Goal: Task Accomplishment & Management: Manage account settings

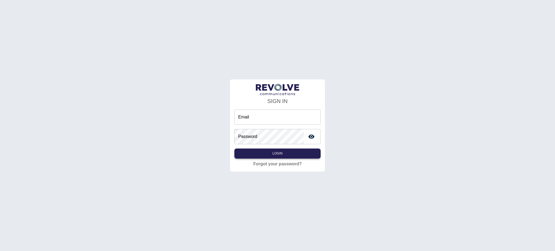
type input "**********"
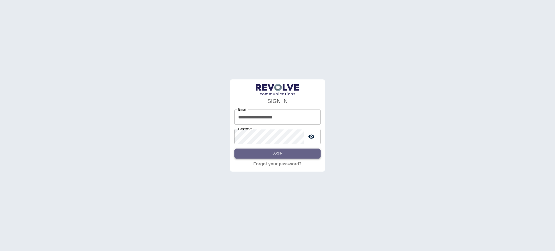
click at [272, 152] on button "Login" at bounding box center [277, 153] width 86 height 10
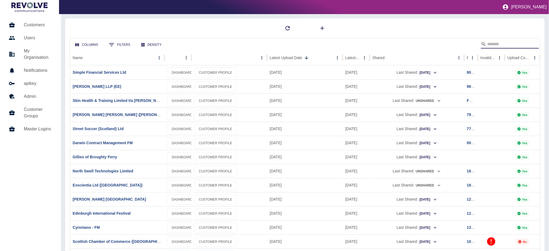
click at [506, 45] on input "Search" at bounding box center [509, 44] width 43 height 9
type input "*******"
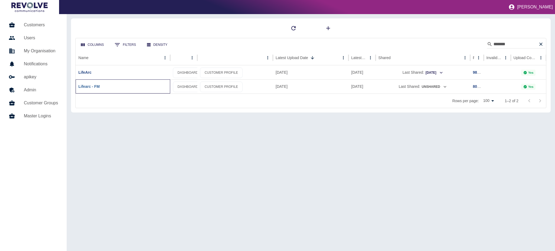
click at [88, 84] on div "Lifearc - FM" at bounding box center [123, 86] width 95 height 14
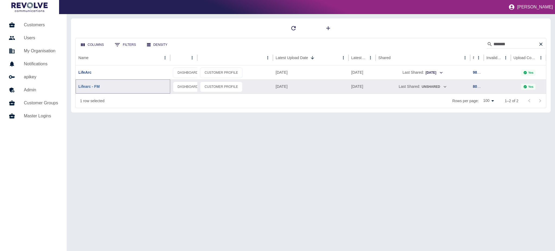
click at [88, 85] on link "Lifearc - FM" at bounding box center [88, 86] width 21 height 4
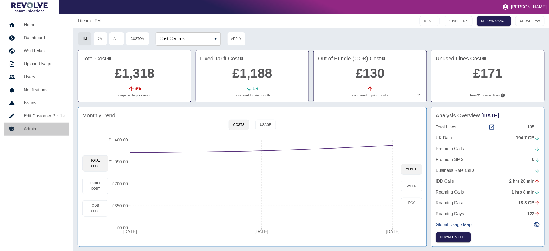
click at [30, 130] on h5 "Admin" at bounding box center [44, 129] width 41 height 7
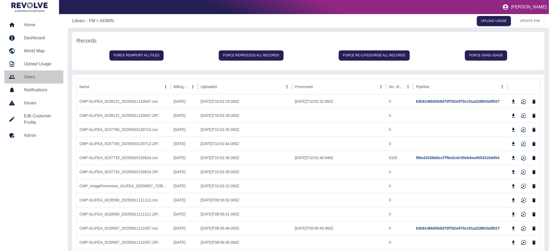
click at [37, 79] on h5 "Users" at bounding box center [41, 77] width 35 height 7
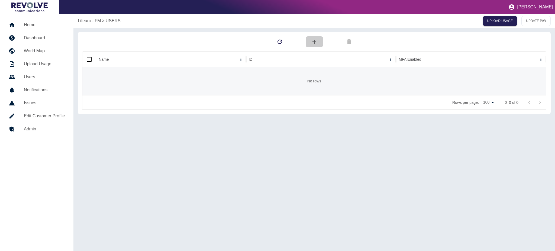
click at [316, 40] on icon "button" at bounding box center [314, 41] width 7 height 7
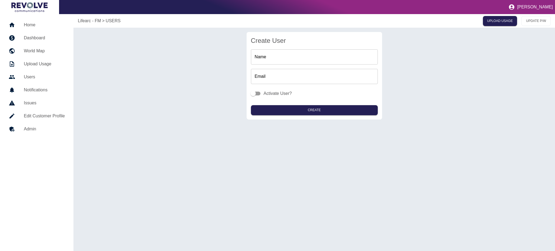
click at [312, 54] on input "Name" at bounding box center [314, 56] width 127 height 15
paste input "**********"
type input "**********"
click at [300, 74] on input "Email" at bounding box center [314, 76] width 127 height 15
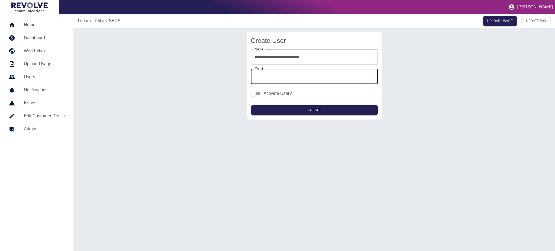
paste input "**********"
type input "**********"
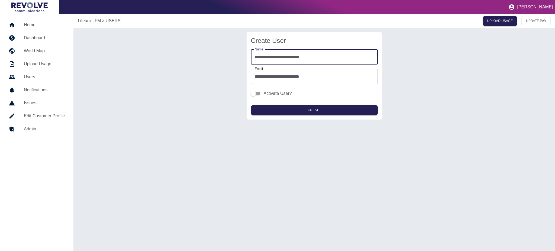
drag, startPoint x: 330, startPoint y: 57, endPoint x: 72, endPoint y: 59, distance: 258.0
click at [77, 60] on div "**********" at bounding box center [314, 132] width 482 height 237
type input "**********"
click at [317, 110] on button "Create" at bounding box center [314, 110] width 127 height 10
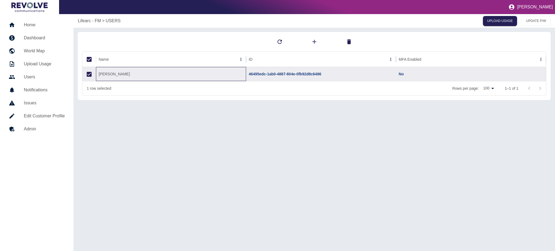
click at [115, 75] on div "Lavinia Ioannou" at bounding box center [171, 74] width 150 height 14
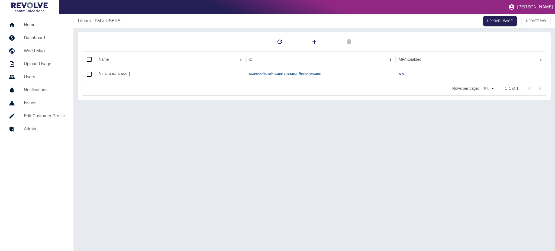
click at [298, 76] on link "46495edc-1ab0-4887-804e-0fb92d8c6486" at bounding box center [285, 74] width 73 height 4
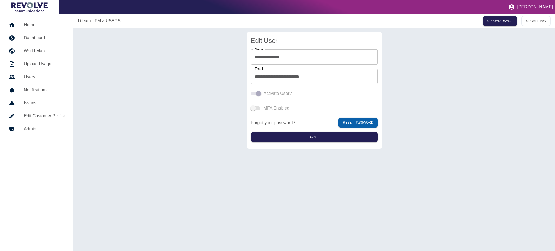
click at [255, 93] on span at bounding box center [255, 94] width 9 height 4
drag, startPoint x: 326, startPoint y: 75, endPoint x: 244, endPoint y: 80, distance: 82.5
click at [244, 80] on div "**********" at bounding box center [314, 90] width 473 height 117
click at [37, 79] on h5 "Users" at bounding box center [44, 77] width 41 height 7
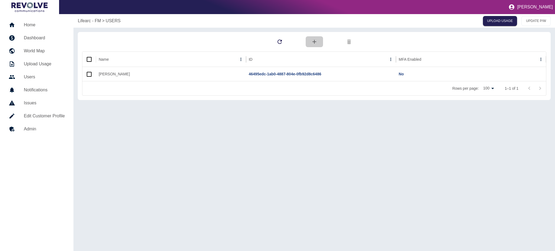
click at [320, 42] on button "button" at bounding box center [314, 41] width 17 height 11
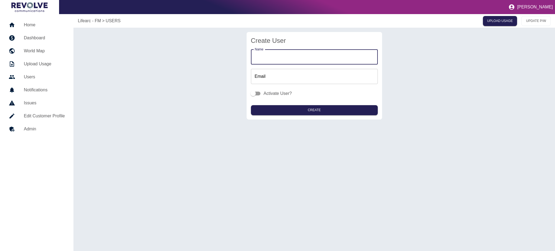
click at [283, 60] on input "Name" at bounding box center [314, 56] width 127 height 15
type input "**********"
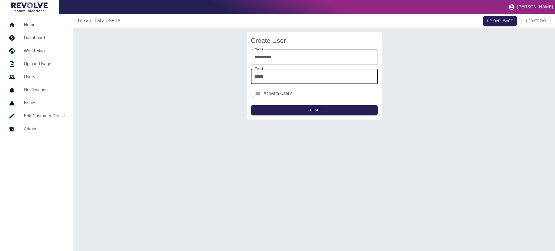
type input "**********"
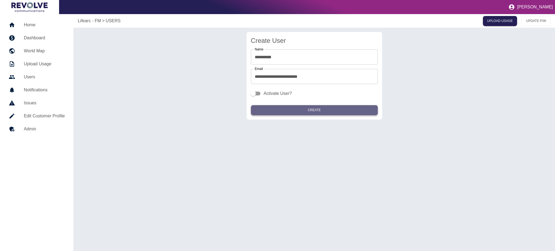
click at [335, 114] on button "Create" at bounding box center [314, 110] width 127 height 10
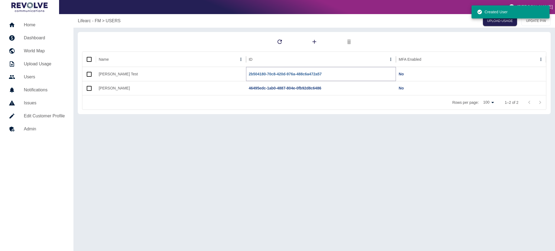
click at [313, 72] on link "2b504180-70c8-420d-976a-488c6a472a57" at bounding box center [285, 74] width 73 height 4
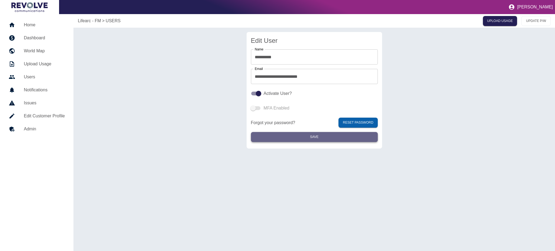
click at [344, 135] on button "Save" at bounding box center [314, 137] width 127 height 10
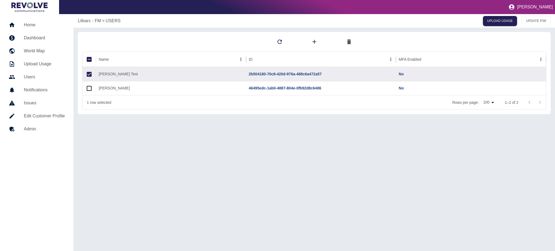
click at [350, 42] on icon "button" at bounding box center [349, 41] width 7 height 7
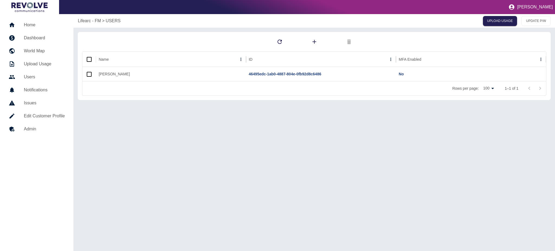
click at [44, 38] on h5 "Dashboard" at bounding box center [44, 38] width 41 height 7
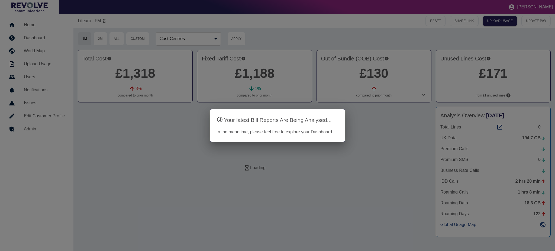
click at [36, 25] on div at bounding box center [277, 125] width 555 height 251
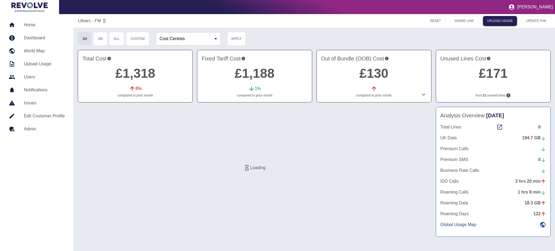
click at [36, 25] on h5 "Home" at bounding box center [44, 25] width 41 height 7
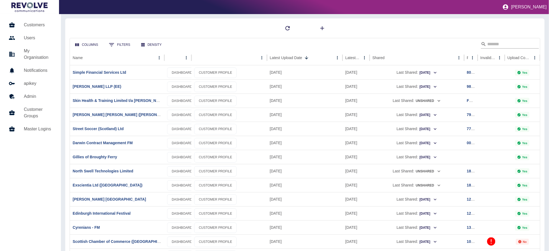
click at [488, 46] on input "Search" at bounding box center [509, 44] width 43 height 9
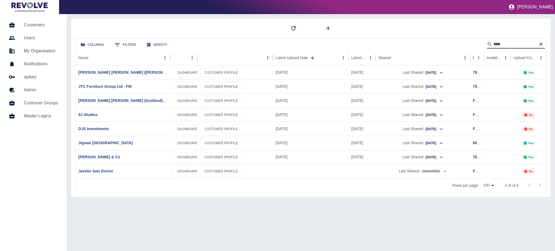
type input "****"
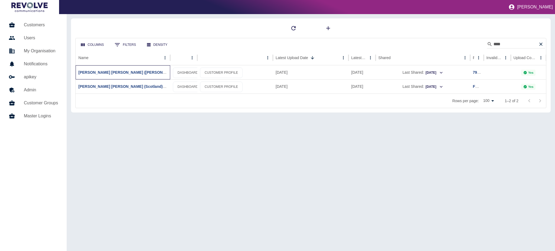
drag, startPoint x: 147, startPoint y: 72, endPoint x: 136, endPoint y: 75, distance: 11.5
click at [147, 73] on div "Johnston Carmichael (Scot) Ltd (EE)" at bounding box center [123, 72] width 95 height 14
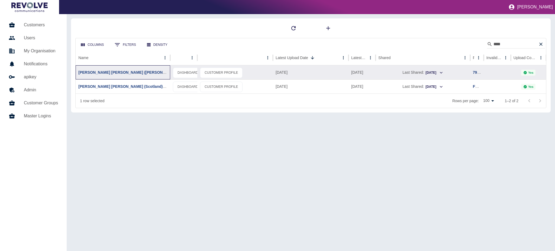
click at [135, 75] on div "Johnston Carmichael (Scot) Ltd (EE)" at bounding box center [123, 72] width 95 height 14
click at [136, 74] on link "Johnston Carmichael (Scot) Ltd (EE)" at bounding box center [136, 72] width 116 height 4
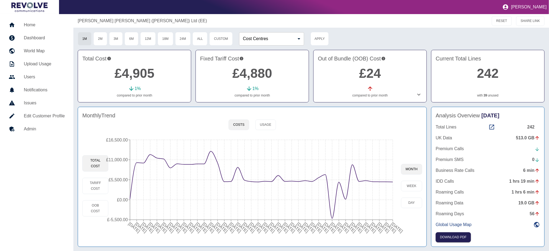
click at [521, 139] on div "513.0 GB" at bounding box center [528, 138] width 24 height 7
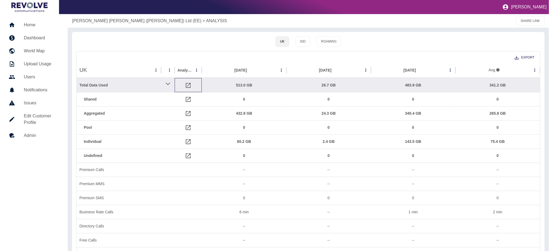
click at [198, 87] on div at bounding box center [188, 85] width 27 height 14
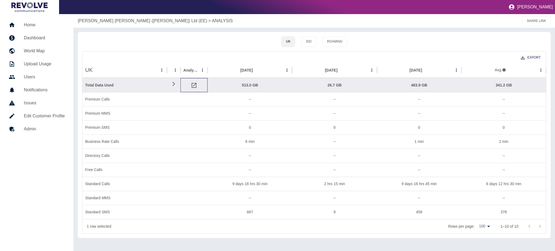
click at [192, 86] on icon at bounding box center [194, 85] width 5 height 5
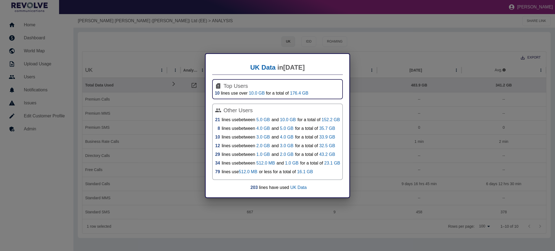
click at [131, 61] on div "UK Data in Sep 2025 Top Users 10 lines use over 10.0 GB for a total of 176.4 GB…" at bounding box center [277, 125] width 555 height 251
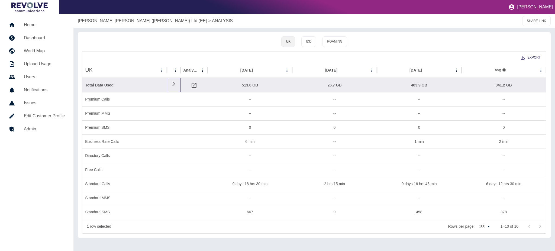
click at [171, 84] on icon at bounding box center [173, 83] width 7 height 5
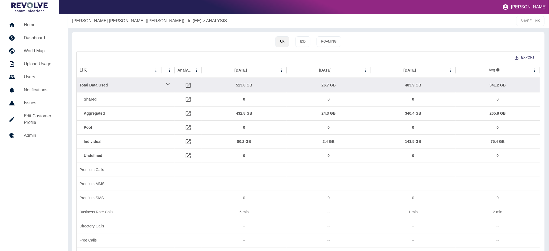
click at [34, 36] on h5 "Dashboard" at bounding box center [41, 38] width 35 height 7
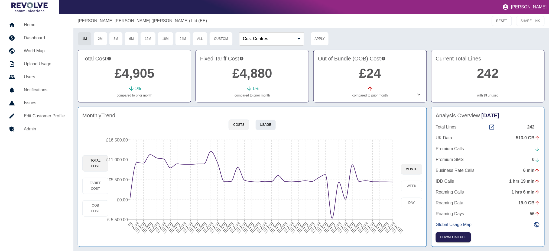
click at [261, 123] on button "Usage" at bounding box center [266, 124] width 21 height 11
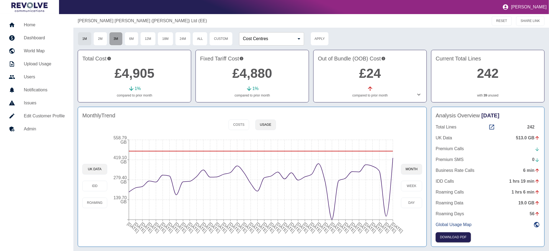
click at [113, 38] on button "3M" at bounding box center [116, 39] width 14 height 14
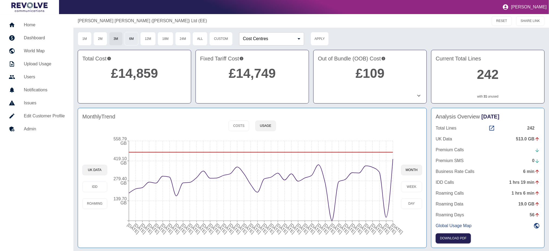
click at [133, 38] on button "6M" at bounding box center [132, 39] width 14 height 14
type button "6M"
click at [53, 118] on h5 "Edit Customer Profile" at bounding box center [44, 116] width 41 height 7
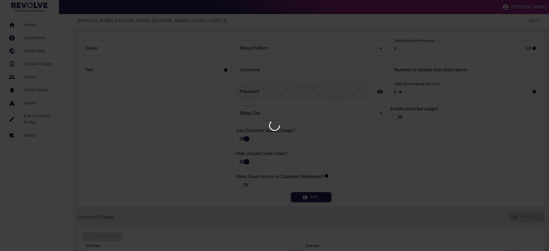
type input "**********"
type input "******"
type input "*"
type input "*********"
type input "**"
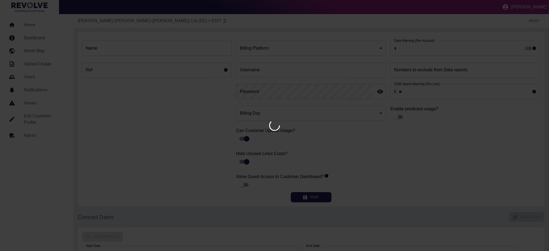
type input "***"
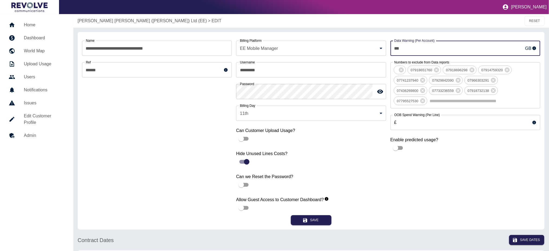
drag, startPoint x: 440, startPoint y: 49, endPoint x: 353, endPoint y: 49, distance: 86.7
click at [353, 49] on div "**********" at bounding box center [311, 125] width 458 height 179
type input "***"
click at [320, 220] on button "Save" at bounding box center [311, 220] width 41 height 10
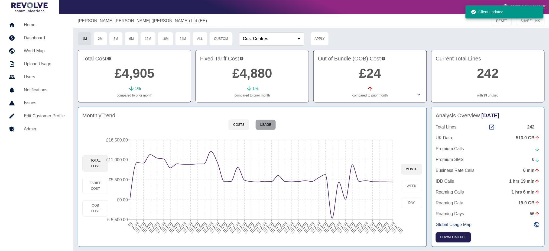
click at [271, 122] on button "Usage" at bounding box center [266, 124] width 21 height 11
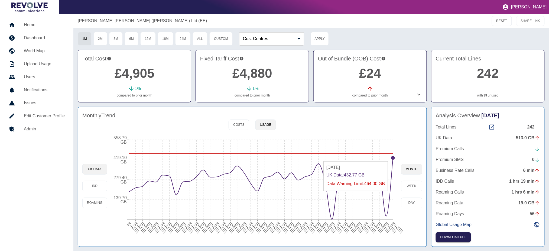
type button "usage"
click at [530, 138] on div "513.0 GB" at bounding box center [528, 138] width 24 height 7
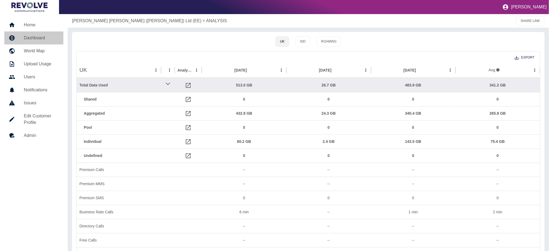
click at [48, 35] on h5 "Dashboard" at bounding box center [41, 38] width 35 height 7
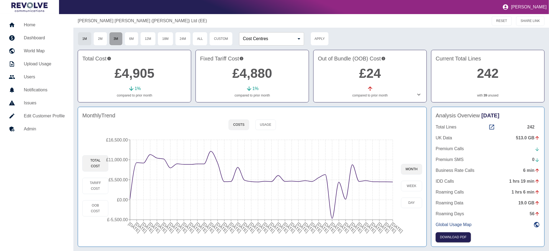
click at [116, 40] on button "3M" at bounding box center [116, 39] width 14 height 14
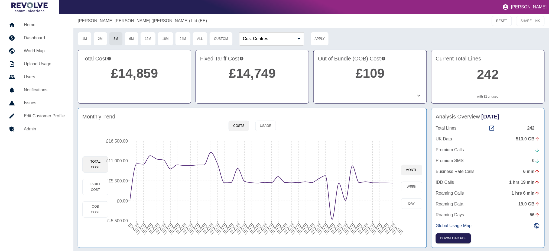
click at [420, 96] on icon at bounding box center [419, 95] width 7 height 7
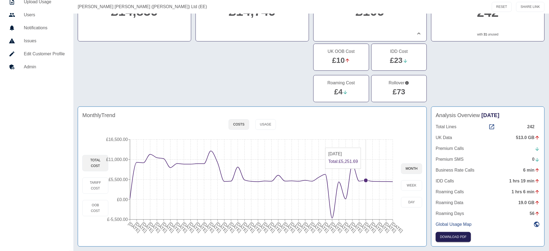
scroll to position [62, 0]
drag, startPoint x: 100, startPoint y: 186, endPoint x: 99, endPoint y: 189, distance: 2.9
click at [100, 186] on button "Tariff Cost" at bounding box center [95, 185] width 26 height 16
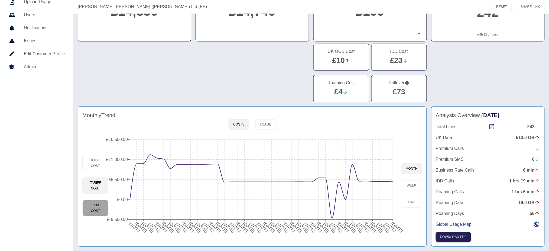
click at [93, 205] on button "OOB Cost" at bounding box center [95, 208] width 26 height 16
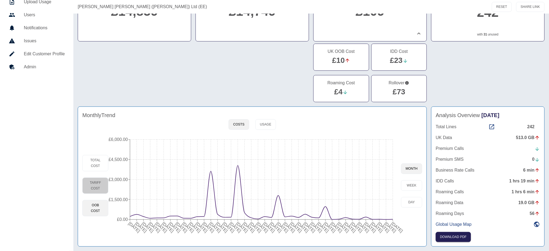
drag, startPoint x: 95, startPoint y: 187, endPoint x: 168, endPoint y: 190, distance: 73.5
click at [95, 187] on button "Tariff Cost" at bounding box center [95, 185] width 26 height 16
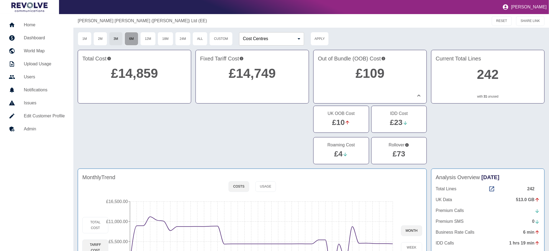
click at [135, 41] on button "6M" at bounding box center [132, 39] width 14 height 14
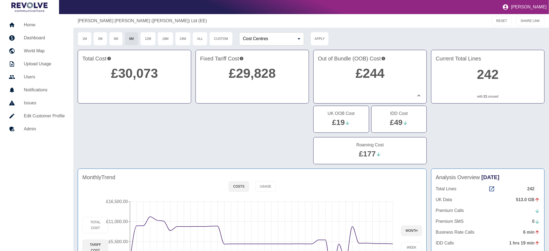
click at [418, 95] on icon at bounding box center [419, 95] width 7 height 7
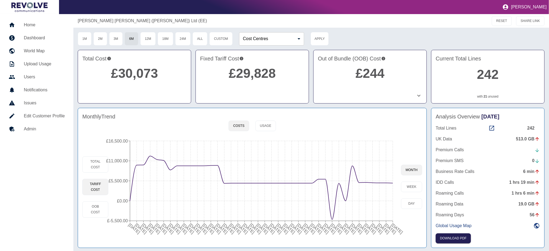
click at [417, 95] on icon at bounding box center [419, 95] width 7 height 7
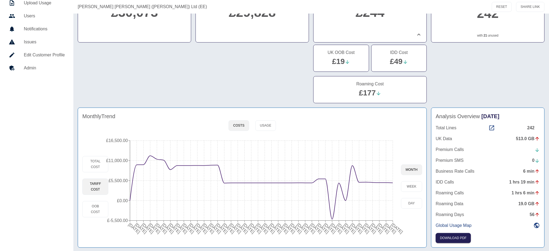
scroll to position [62, 0]
click at [373, 92] on link "£177" at bounding box center [367, 92] width 17 height 8
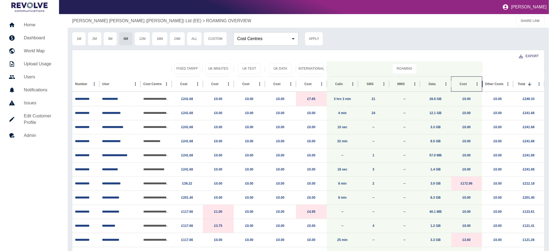
click at [468, 87] on div at bounding box center [468, 84] width 0 height 8
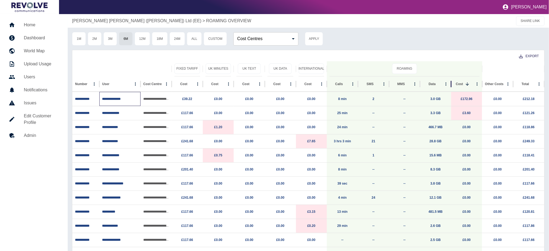
click at [108, 96] on p "**********" at bounding box center [120, 99] width 36 height 14
click at [78, 101] on p "**********" at bounding box center [86, 99] width 22 height 14
click at [349, 98] on p "8 min" at bounding box center [343, 99] width 26 height 14
click at [343, 98] on link "8 min" at bounding box center [342, 99] width 8 height 4
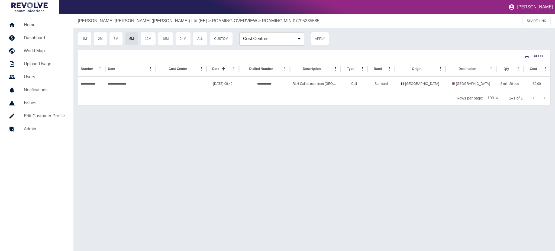
click at [212, 20] on p "ROAMING OVERVIEW" at bounding box center [234, 21] width 45 height 7
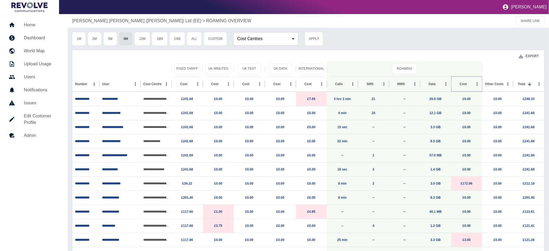
click at [471, 86] on button "Sort" at bounding box center [472, 84] width 8 height 8
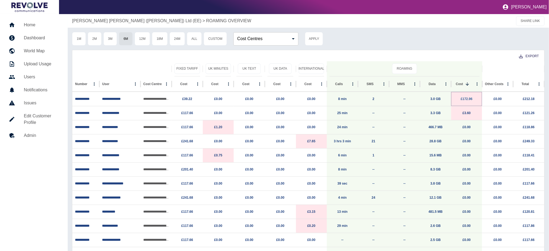
click at [467, 99] on link "£172.96" at bounding box center [467, 99] width 12 height 4
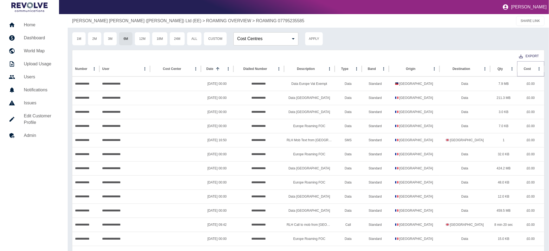
click at [533, 67] on icon "Sort" at bounding box center [535, 68] width 5 height 5
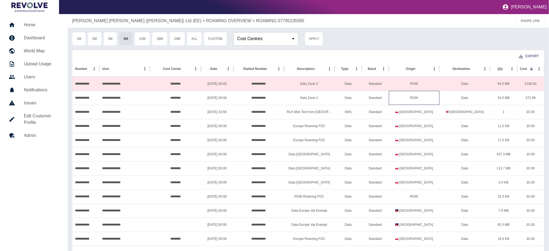
click at [422, 102] on div "ROW" at bounding box center [414, 98] width 51 height 14
click at [511, 96] on div "24.3 MB" at bounding box center [503, 98] width 27 height 14
click at [334, 102] on div "Data Zone C" at bounding box center [309, 98] width 51 height 14
click at [300, 99] on div "Data Zone C" at bounding box center [309, 98] width 51 height 14
click at [318, 99] on div "Data Zone C" at bounding box center [309, 98] width 51 height 14
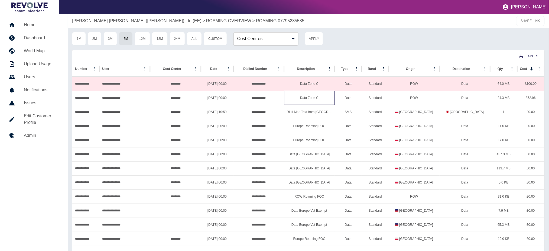
click at [318, 99] on div "Data Zone C" at bounding box center [309, 98] width 51 height 14
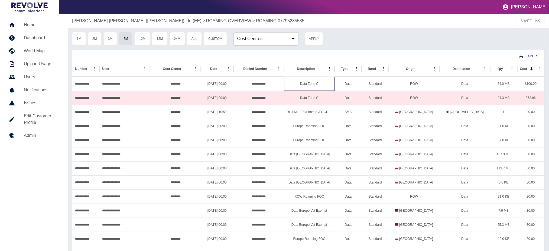
click at [312, 81] on div "Data Zone C" at bounding box center [309, 84] width 51 height 14
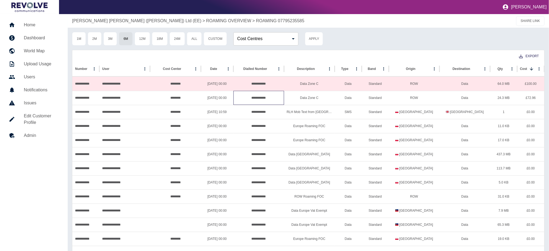
click at [270, 98] on div "**********" at bounding box center [259, 98] width 51 height 14
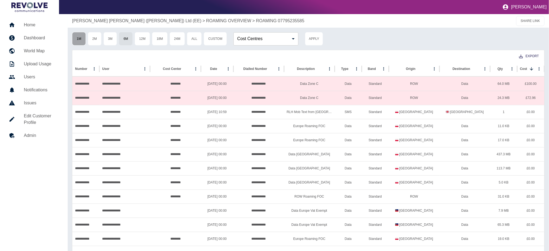
click at [79, 38] on button "1M" at bounding box center [79, 39] width 14 height 14
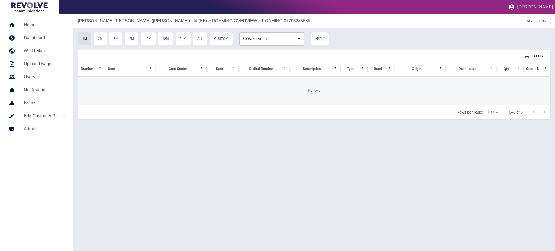
click at [109, 21] on p "Johnston Carmichael (Scot) Ltd (EE)" at bounding box center [142, 21] width 129 height 7
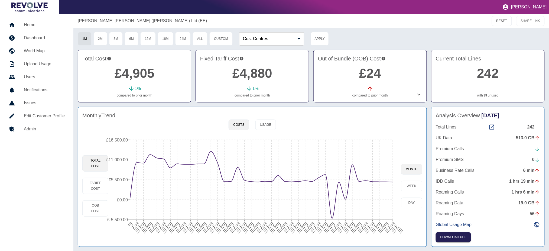
scroll to position [1, 0]
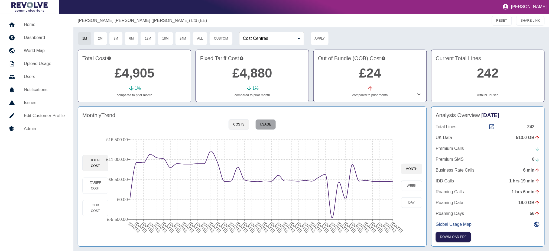
click at [270, 125] on button "Usage" at bounding box center [266, 124] width 21 height 11
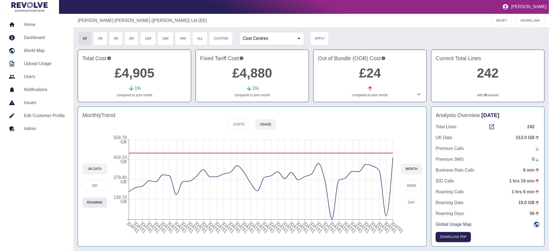
drag, startPoint x: 93, startPoint y: 193, endPoint x: 92, endPoint y: 199, distance: 6.5
click at [93, 192] on div "UK Data IDD Roaming" at bounding box center [94, 185] width 25 height 103
click at [96, 189] on button "IDD" at bounding box center [94, 185] width 25 height 11
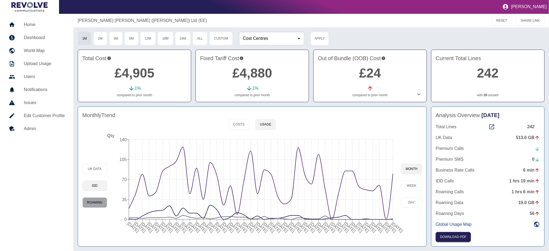
click at [95, 201] on button "Roaming" at bounding box center [94, 202] width 25 height 11
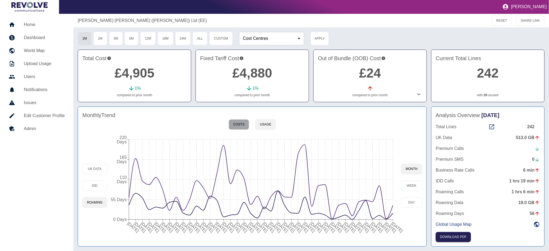
click at [240, 129] on button "Costs" at bounding box center [239, 124] width 20 height 11
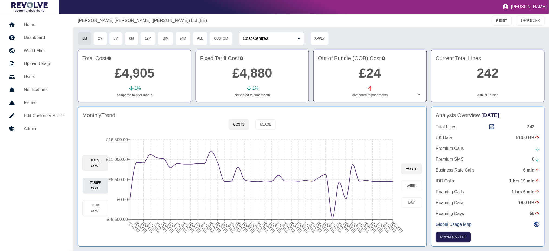
click at [96, 189] on button "Tariff Cost" at bounding box center [95, 185] width 26 height 16
click at [98, 208] on button "OOB Cost" at bounding box center [95, 208] width 26 height 16
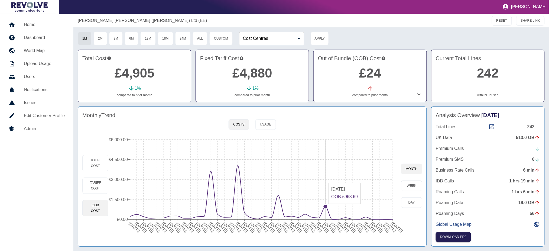
click at [325, 207] on circle at bounding box center [326, 206] width 4 height 4
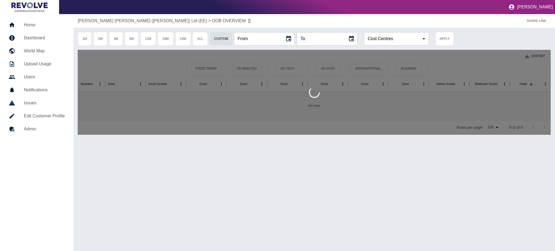
type input "**********"
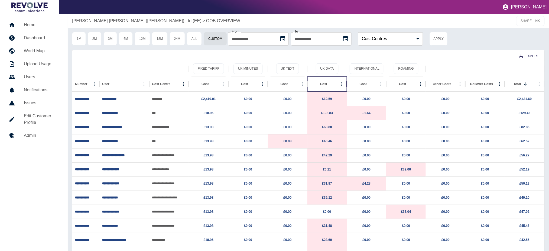
click at [327, 90] on div "Cost" at bounding box center [324, 83] width 28 height 15
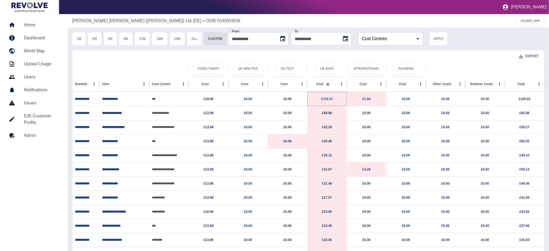
click at [329, 100] on link "£108.83" at bounding box center [327, 99] width 12 height 4
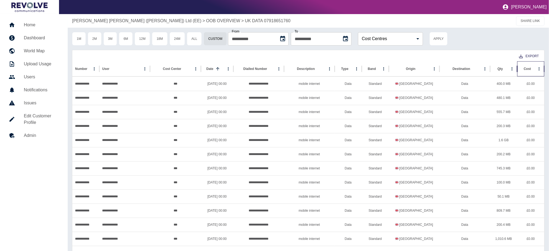
click at [535, 73] on div "Cost" at bounding box center [527, 68] width 15 height 15
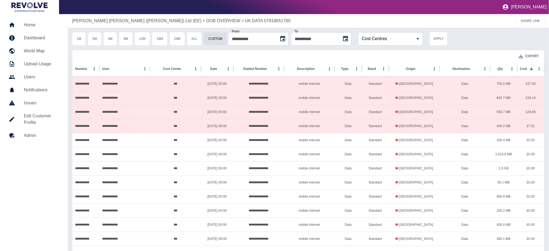
click at [96, 21] on p "Johnston Carmichael (Scot) Ltd (EE)" at bounding box center [136, 21] width 129 height 7
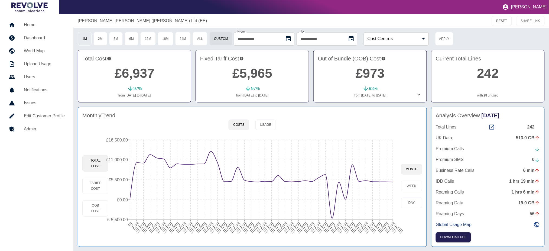
click at [85, 38] on button "1M" at bounding box center [85, 39] width 14 height 14
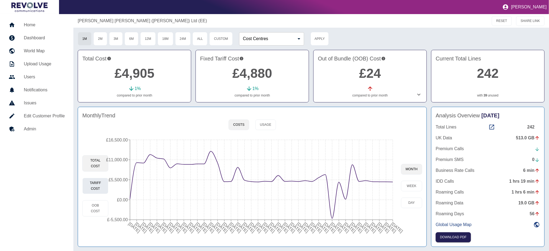
click at [99, 188] on button "Tariff Cost" at bounding box center [95, 186] width 26 height 16
click at [99, 159] on button "Total Cost" at bounding box center [95, 163] width 26 height 16
click at [137, 39] on button "6M" at bounding box center [132, 39] width 14 height 14
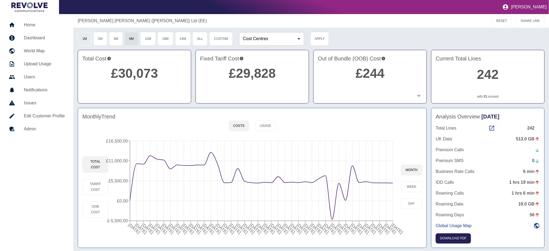
click at [90, 42] on button "1M" at bounding box center [85, 39] width 14 height 14
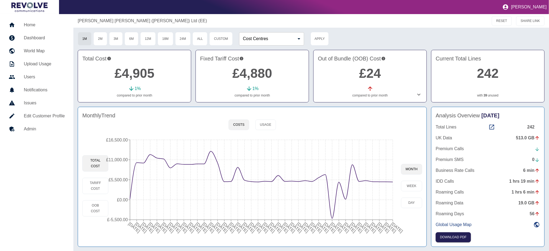
click at [417, 96] on icon at bounding box center [419, 94] width 7 height 7
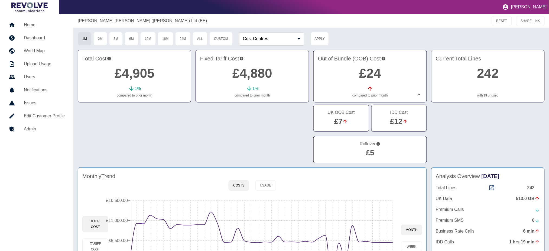
click at [417, 96] on icon at bounding box center [419, 94] width 7 height 7
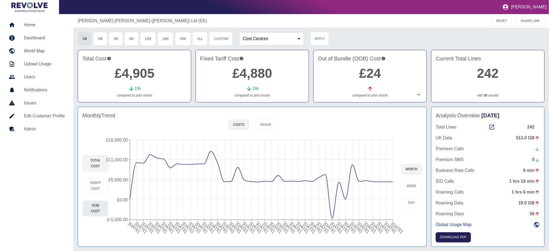
click at [91, 207] on button "OOB Cost" at bounding box center [95, 208] width 26 height 16
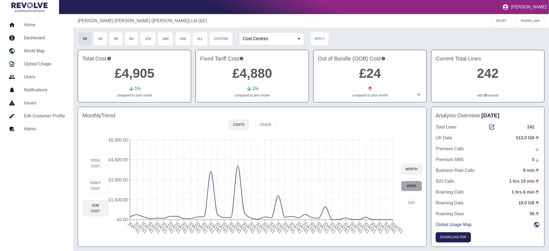
click at [414, 188] on button "week" at bounding box center [411, 186] width 21 height 11
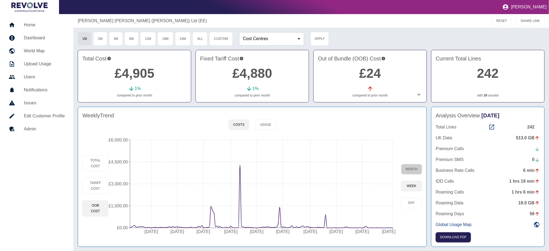
drag, startPoint x: 415, startPoint y: 170, endPoint x: 379, endPoint y: 188, distance: 40.2
click at [415, 170] on button "month" at bounding box center [411, 169] width 21 height 11
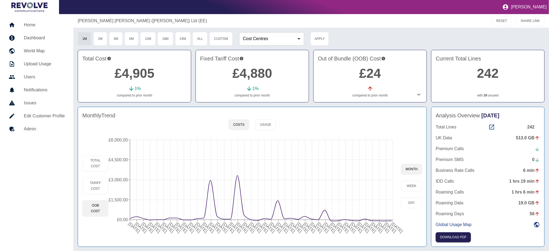
drag, startPoint x: 363, startPoint y: 219, endPoint x: 366, endPoint y: 217, distance: 4.2
click at [363, 219] on icon "11 Jun 2022 11 Jul 2022 11 Aug 2022 11 Sep 2022 11 Oct 2022 11 Nov 2022 11 Dec …" at bounding box center [254, 185] width 293 height 103
click at [367, 215] on icon "11 Jun 2022 11 Jul 2022 11 Aug 2022 11 Sep 2022 11 Oct 2022 11 Nov 2022 11 Dec …" at bounding box center [254, 185] width 293 height 103
click at [368, 219] on circle at bounding box center [366, 217] width 4 height 4
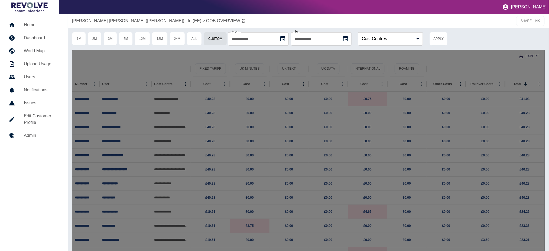
type input "**********"
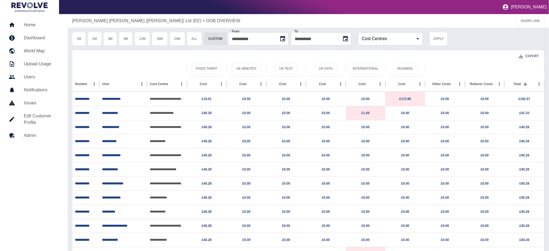
click at [91, 20] on p "Johnston Carmichael (Scot) Ltd (EE)" at bounding box center [136, 21] width 129 height 7
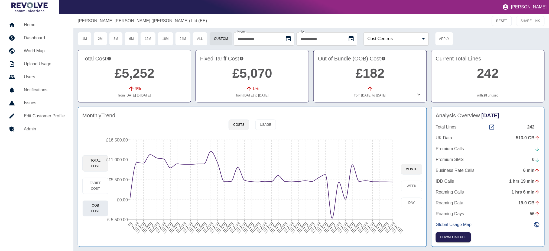
click at [103, 211] on button "OOB Cost" at bounding box center [95, 208] width 26 height 16
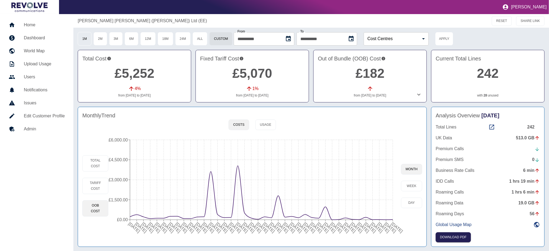
click at [87, 41] on button "1M" at bounding box center [85, 39] width 14 height 14
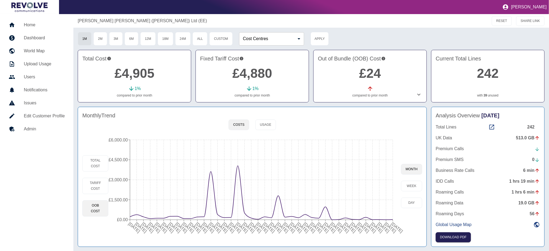
type button "1M"
drag, startPoint x: 268, startPoint y: 124, endPoint x: 272, endPoint y: 123, distance: 3.6
click at [268, 123] on button "Usage" at bounding box center [266, 124] width 21 height 11
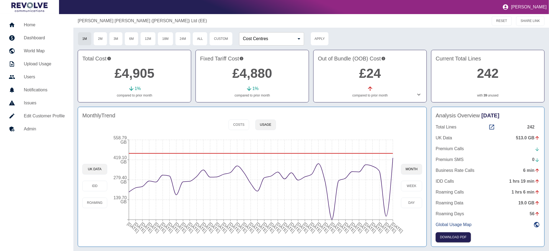
click at [522, 139] on div "513.0 GB" at bounding box center [528, 138] width 24 height 7
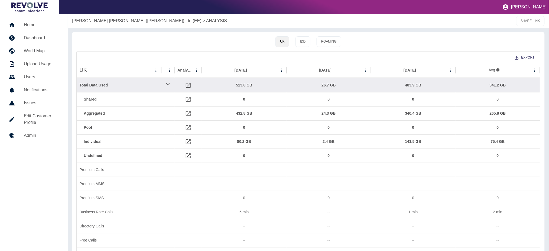
click at [105, 22] on p "Johnston Carmichael (Scot) Ltd (EE)" at bounding box center [136, 21] width 129 height 7
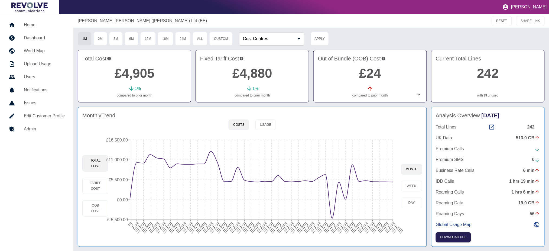
click at [418, 95] on icon at bounding box center [419, 94] width 7 height 7
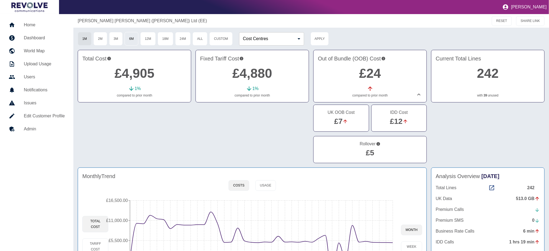
click at [131, 40] on button "6M" at bounding box center [132, 39] width 14 height 14
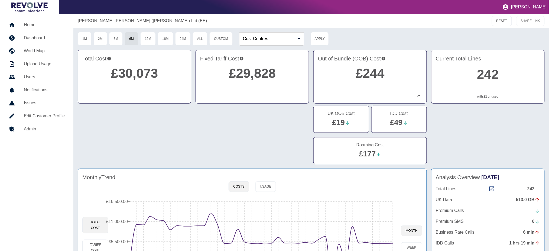
click at [372, 155] on link "£177" at bounding box center [367, 154] width 17 height 8
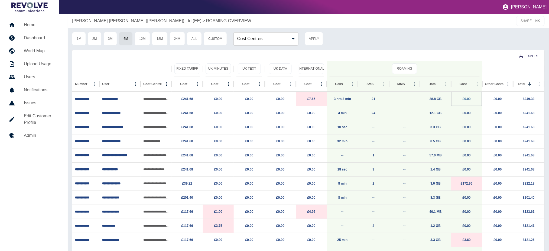
click at [467, 100] on link "£0.00" at bounding box center [467, 99] width 8 height 4
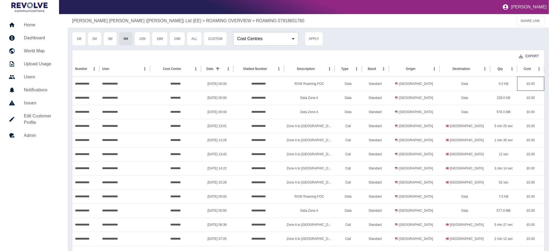
click at [530, 84] on div "£0.00" at bounding box center [531, 84] width 27 height 14
click at [533, 70] on icon "Sort" at bounding box center [535, 68] width 5 height 5
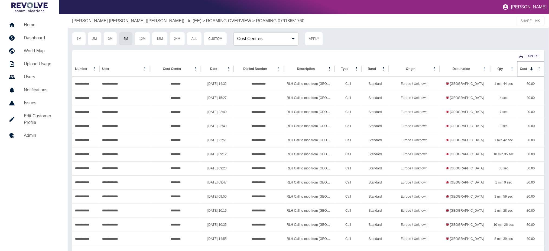
click at [532, 70] on icon "Sort" at bounding box center [531, 68] width 5 height 5
click at [532, 69] on icon "Sort" at bounding box center [531, 68] width 5 height 5
click at [206, 20] on p "ROAMING OVERVIEW" at bounding box center [228, 21] width 45 height 7
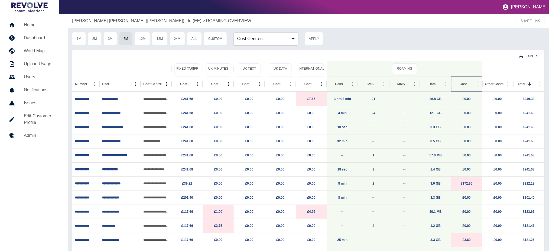
click at [469, 85] on icon "Sort" at bounding box center [471, 84] width 5 height 5
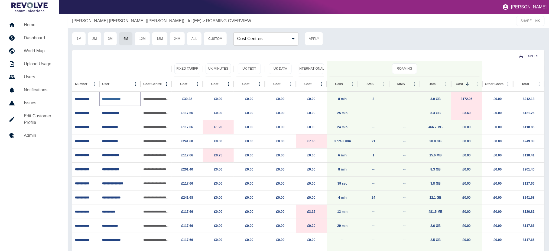
click at [120, 99] on link "**********" at bounding box center [111, 98] width 18 height 3
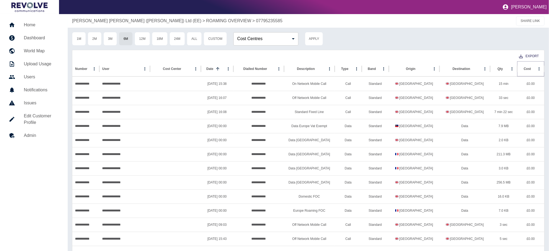
click at [532, 69] on button "Sort" at bounding box center [536, 69] width 8 height 8
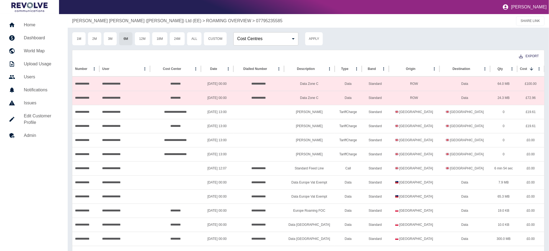
click at [112, 20] on p "Johnston Carmichael (Scot) Ltd (EE)" at bounding box center [136, 21] width 129 height 7
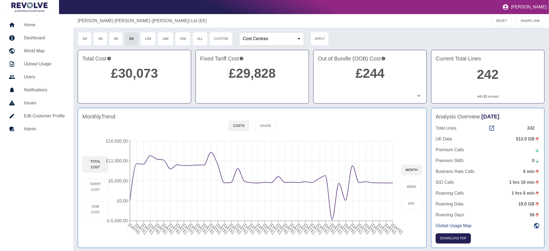
click at [486, 97] on link "21" at bounding box center [486, 96] width 4 height 5
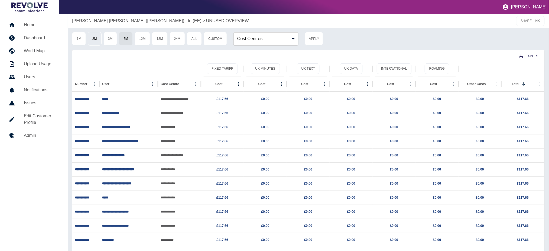
click at [100, 41] on button "2M" at bounding box center [95, 39] width 14 height 14
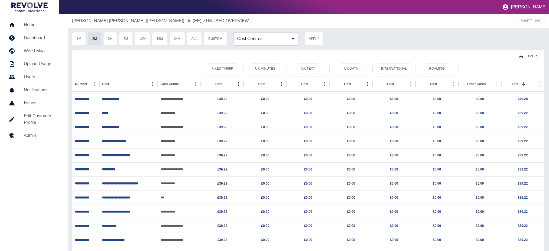
click at [106, 21] on p "Johnston Carmichael (Scot) Ltd (EE)" at bounding box center [136, 21] width 129 height 7
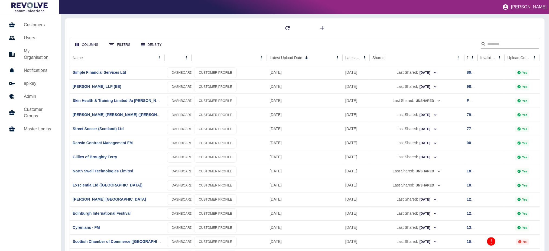
click at [514, 46] on input "Search" at bounding box center [509, 44] width 43 height 9
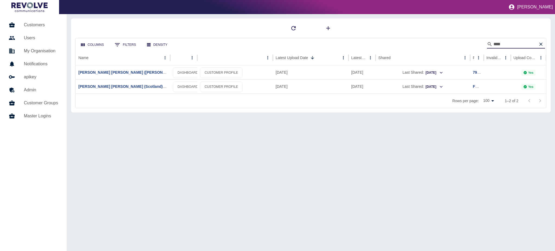
type input "****"
click at [143, 86] on link "[PERSON_NAME] [PERSON_NAME] (Scotland) Ltd (Abzorb)" at bounding box center [132, 86] width 108 height 4
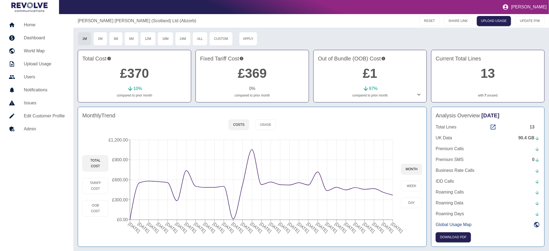
click at [40, 128] on h5 "Admin" at bounding box center [44, 129] width 41 height 7
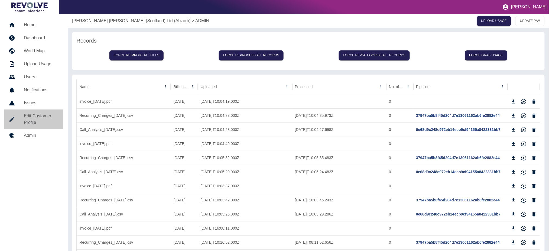
click at [43, 117] on h5 "Edit Customer Profile" at bounding box center [41, 119] width 35 height 13
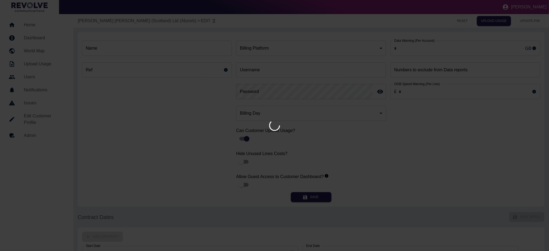
type input "**"
type input "**********"
type input "********"
type input "*"
type input "*********"
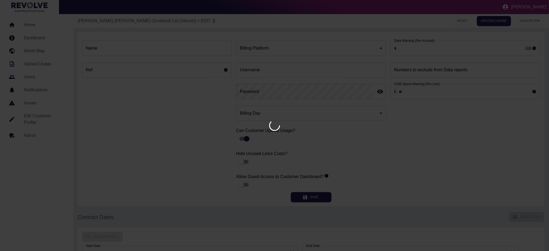
type input "*"
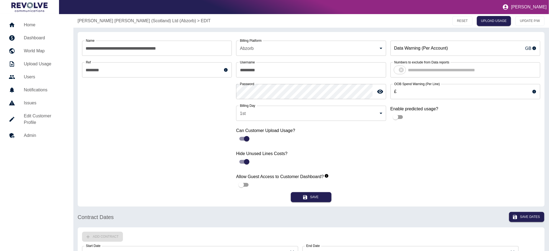
click at [503, 46] on input "Data Warning (Per Account)" at bounding box center [457, 48] width 133 height 15
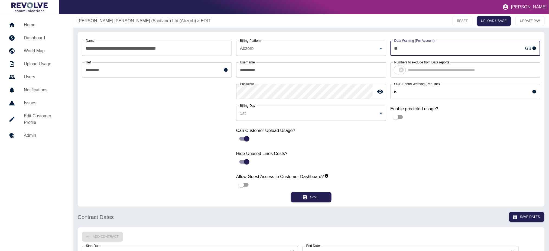
type input "*"
type input "***"
click at [314, 197] on button "Save" at bounding box center [311, 197] width 41 height 10
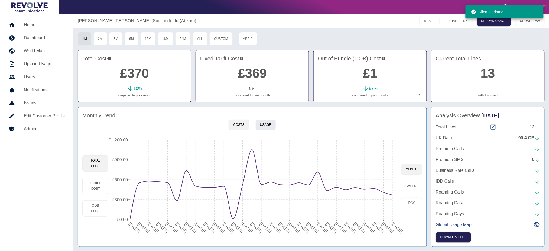
click at [267, 130] on div "Monthly Trend Costs Usage Total Cost Tariff Cost OOB Cost 01 May 2023 01 Jun 20…" at bounding box center [252, 177] width 349 height 140
click at [267, 126] on button "Usage" at bounding box center [266, 124] width 21 height 11
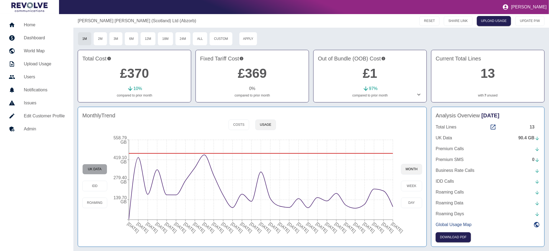
click at [96, 169] on button "UK Data" at bounding box center [94, 169] width 25 height 11
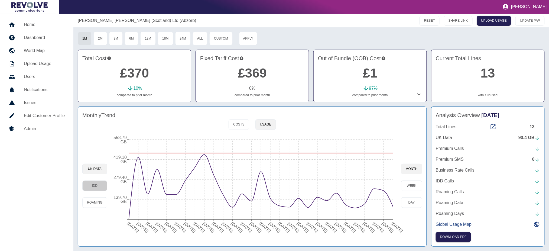
drag, startPoint x: 99, startPoint y: 186, endPoint x: 101, endPoint y: 176, distance: 9.8
click at [99, 186] on button "IDD" at bounding box center [94, 185] width 25 height 11
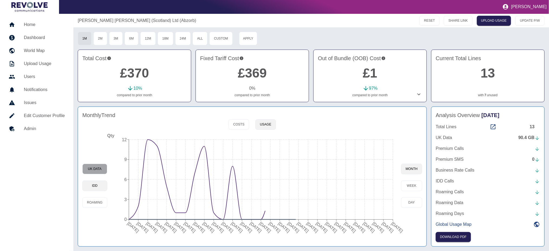
click at [101, 171] on button "UK Data" at bounding box center [94, 169] width 25 height 11
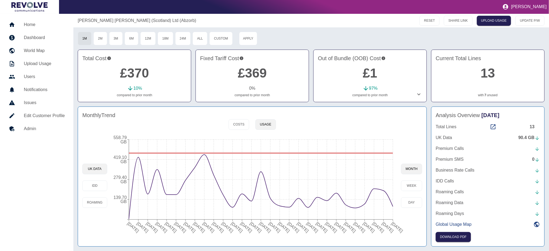
click at [44, 114] on h5 "Edit Customer Profile" at bounding box center [44, 115] width 41 height 7
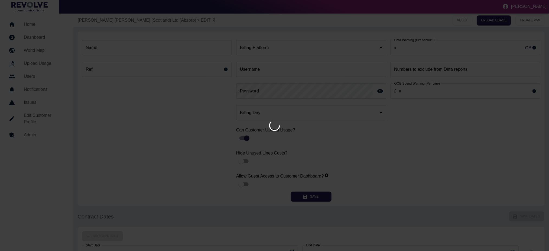
type input "**"
type input "**********"
type input "********"
type input "*"
type input "*********"
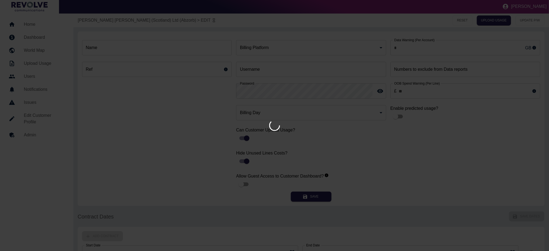
type input "*"
type input "***"
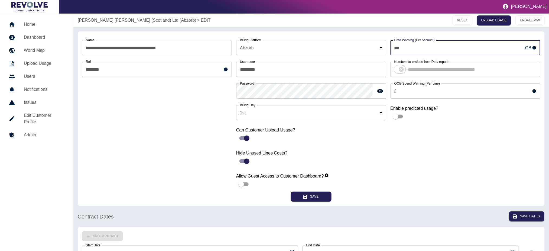
drag, startPoint x: 448, startPoint y: 53, endPoint x: 323, endPoint y: 53, distance: 124.9
click at [323, 52] on div "**********" at bounding box center [311, 114] width 458 height 156
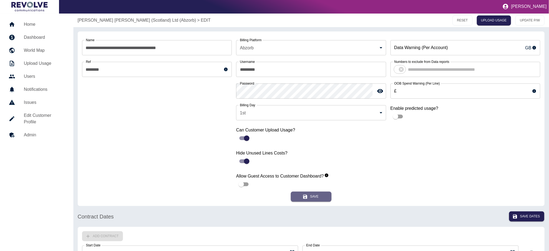
click at [314, 195] on button "Save" at bounding box center [311, 197] width 41 height 10
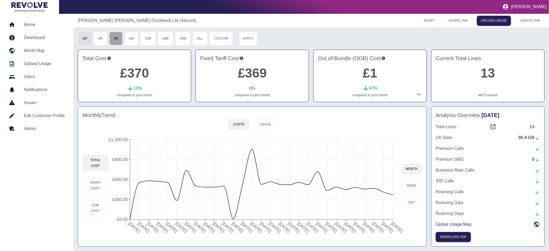
click at [115, 39] on button "3M" at bounding box center [116, 39] width 14 height 14
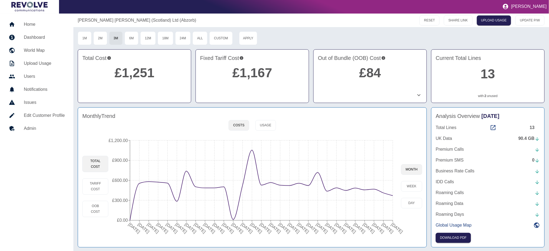
click at [418, 95] on icon at bounding box center [419, 95] width 7 height 7
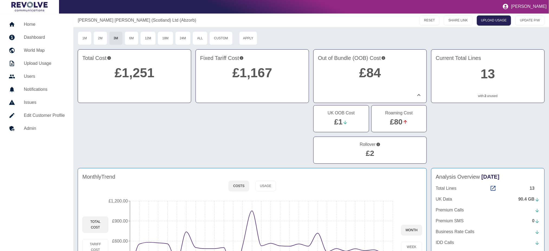
click at [400, 123] on link "£80" at bounding box center [396, 122] width 13 height 8
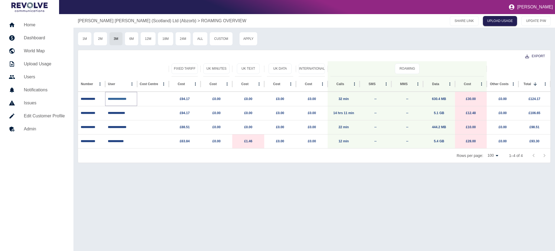
click at [122, 99] on link "**********" at bounding box center [117, 98] width 18 height 3
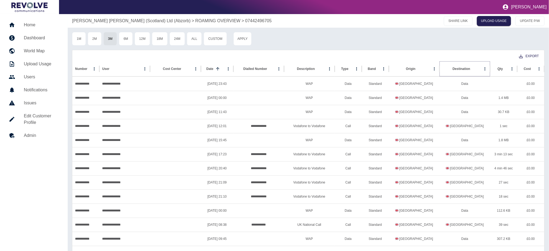
click at [473, 68] on icon "Sort" at bounding box center [475, 68] width 5 height 5
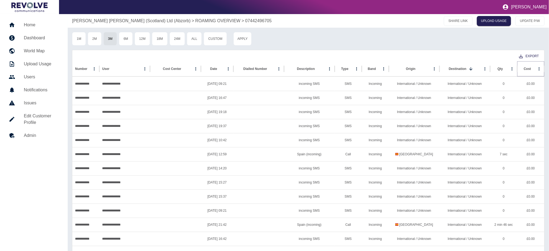
click at [532, 68] on button "Sort" at bounding box center [536, 69] width 8 height 8
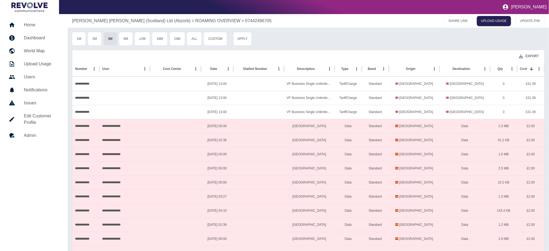
click at [195, 19] on p "ROAMING OVERVIEW" at bounding box center [217, 21] width 45 height 7
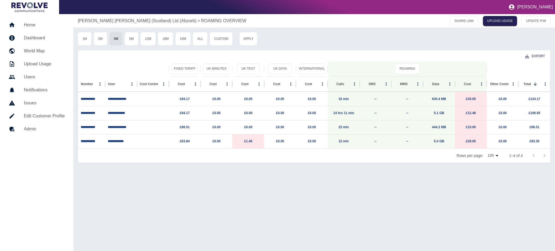
click at [131, 21] on p "Johnston Carmichael (Scotland) Ltd (Abzorb)" at bounding box center [137, 21] width 118 height 7
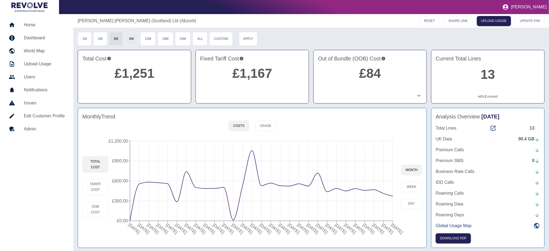
click at [132, 38] on button "6M" at bounding box center [132, 39] width 14 height 14
click at [84, 38] on button "1M" at bounding box center [85, 39] width 14 height 14
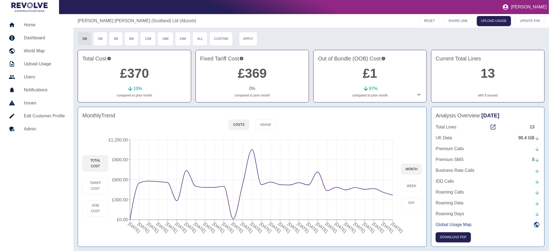
click at [533, 138] on div "90.4 GB" at bounding box center [530, 138] width 22 height 7
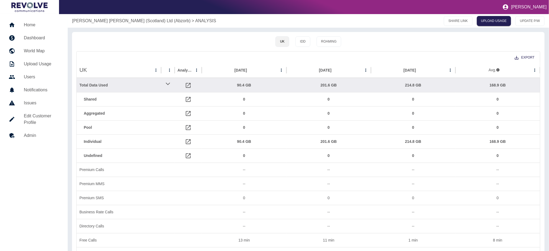
click at [108, 20] on p "Johnston Carmichael (Scotland) Ltd (Abzorb)" at bounding box center [131, 21] width 118 height 7
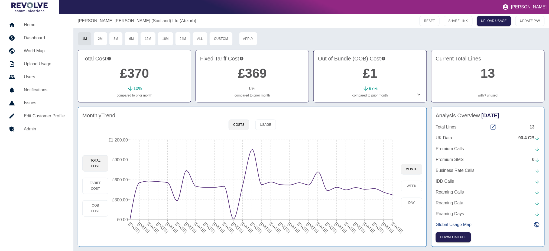
click at [487, 77] on link "13" at bounding box center [488, 73] width 14 height 14
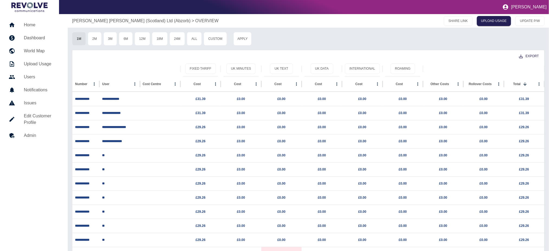
click at [127, 22] on p "Johnston Carmichael (Scotland) Ltd (Abzorb)" at bounding box center [131, 21] width 118 height 7
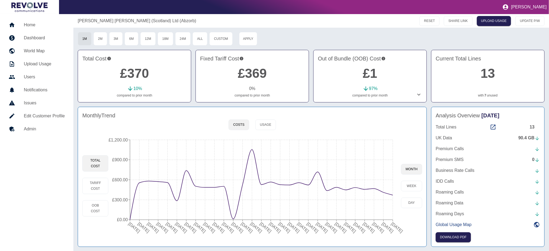
click at [487, 95] on link "7" at bounding box center [486, 95] width 2 height 5
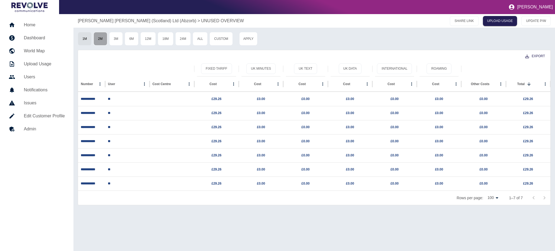
click at [105, 41] on button "2M" at bounding box center [100, 39] width 14 height 14
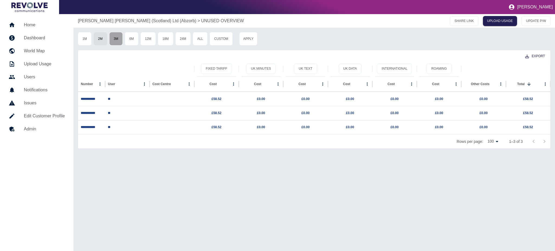
click at [122, 41] on button "3M" at bounding box center [116, 39] width 14 height 14
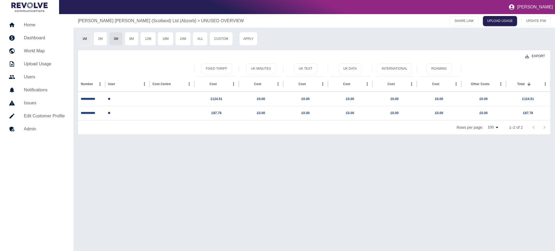
click at [85, 41] on button "1M" at bounding box center [85, 39] width 14 height 14
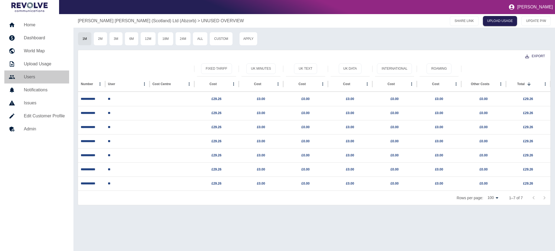
click at [38, 76] on h5 "Users" at bounding box center [44, 77] width 41 height 7
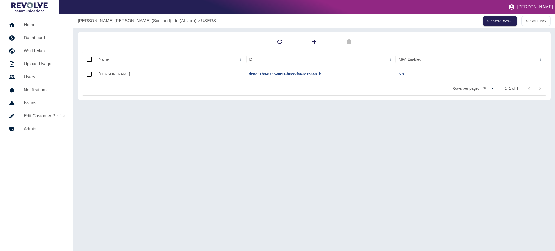
click at [106, 20] on p "Johnston Carmichael (Scotland) Ltd (Abzorb)" at bounding box center [137, 21] width 118 height 7
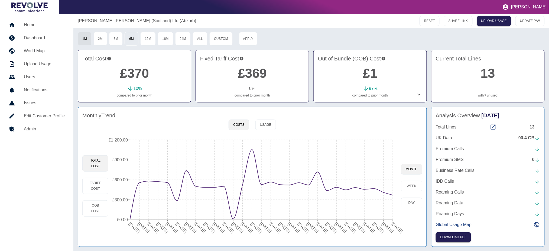
click at [134, 39] on button "6M" at bounding box center [132, 39] width 14 height 14
